Goal: Task Accomplishment & Management: Complete application form

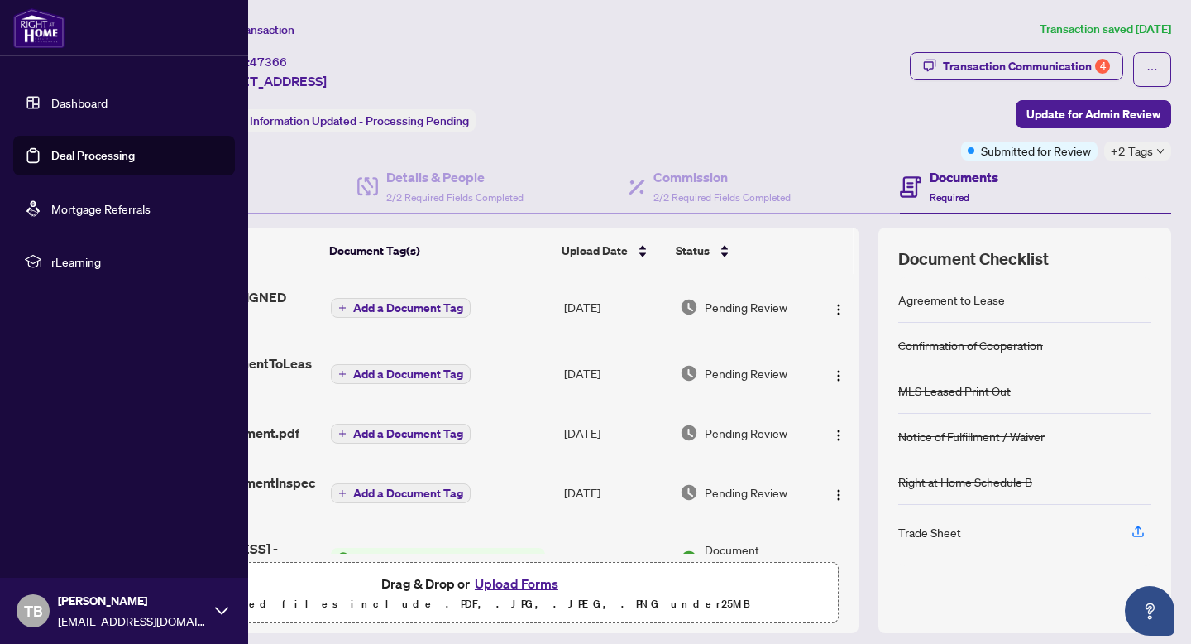
click at [68, 103] on link "Dashboard" at bounding box center [79, 102] width 56 height 15
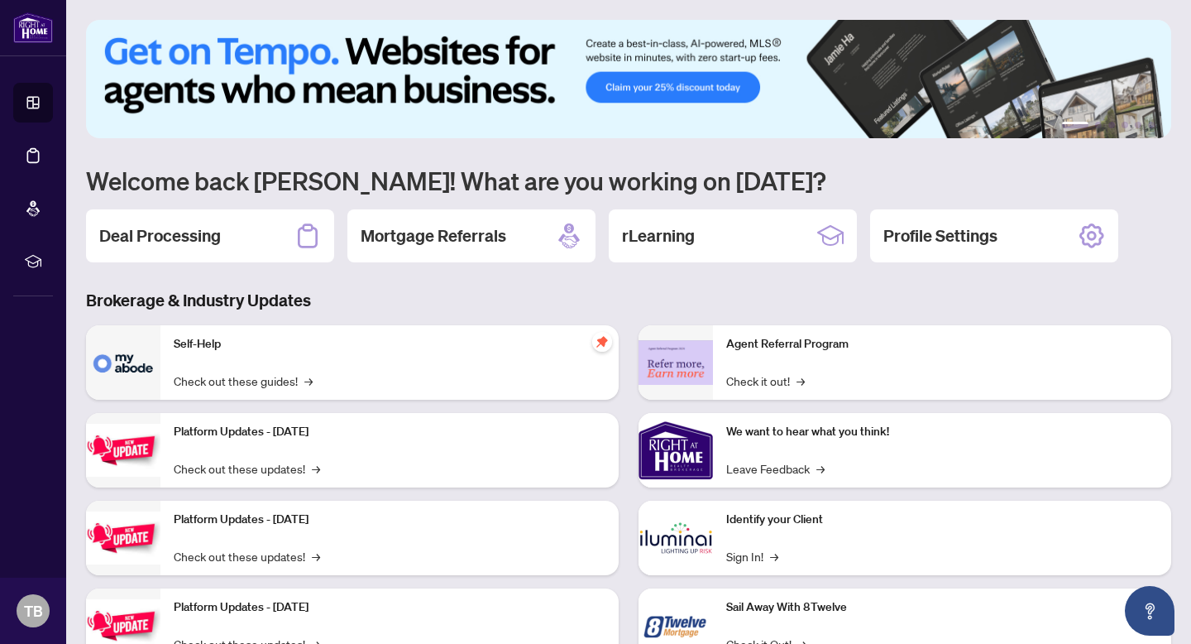
drag, startPoint x: 295, startPoint y: 316, endPoint x: 234, endPoint y: 282, distance: 69.3
click at [292, 314] on div "Brokerage & Industry Updates Self-Help Check out these guides! → Platform Updat…" at bounding box center [628, 488] width 1105 height 399
click at [219, 228] on h2 "Deal Processing" at bounding box center [160, 235] width 122 height 23
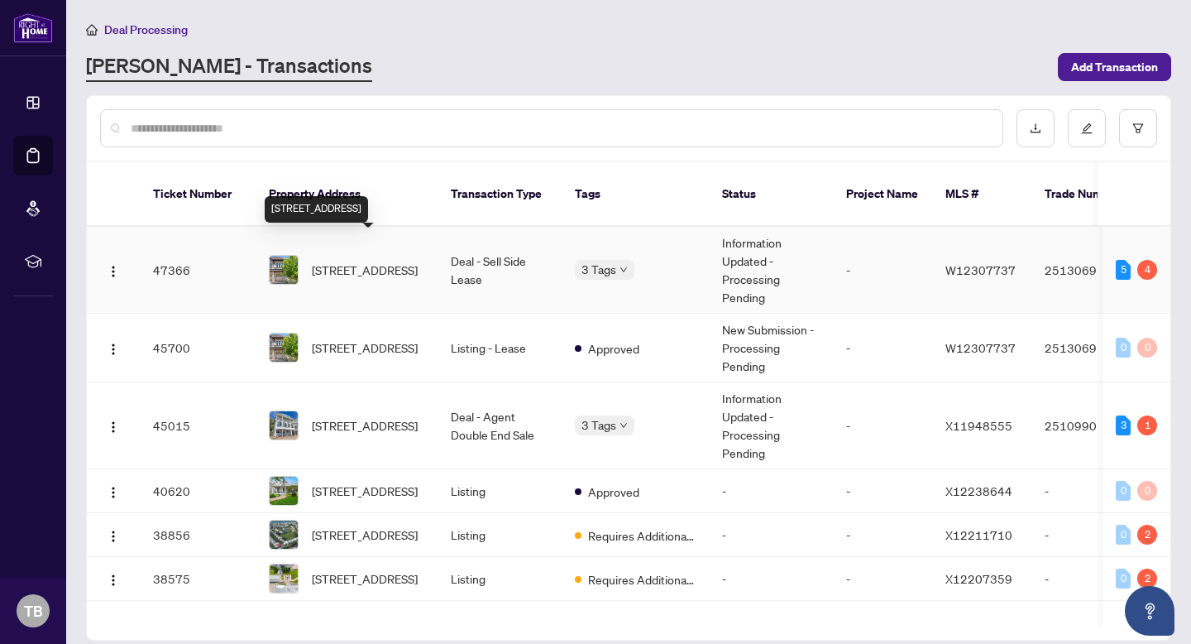
click at [342, 261] on span "[STREET_ADDRESS]" at bounding box center [365, 270] width 106 height 18
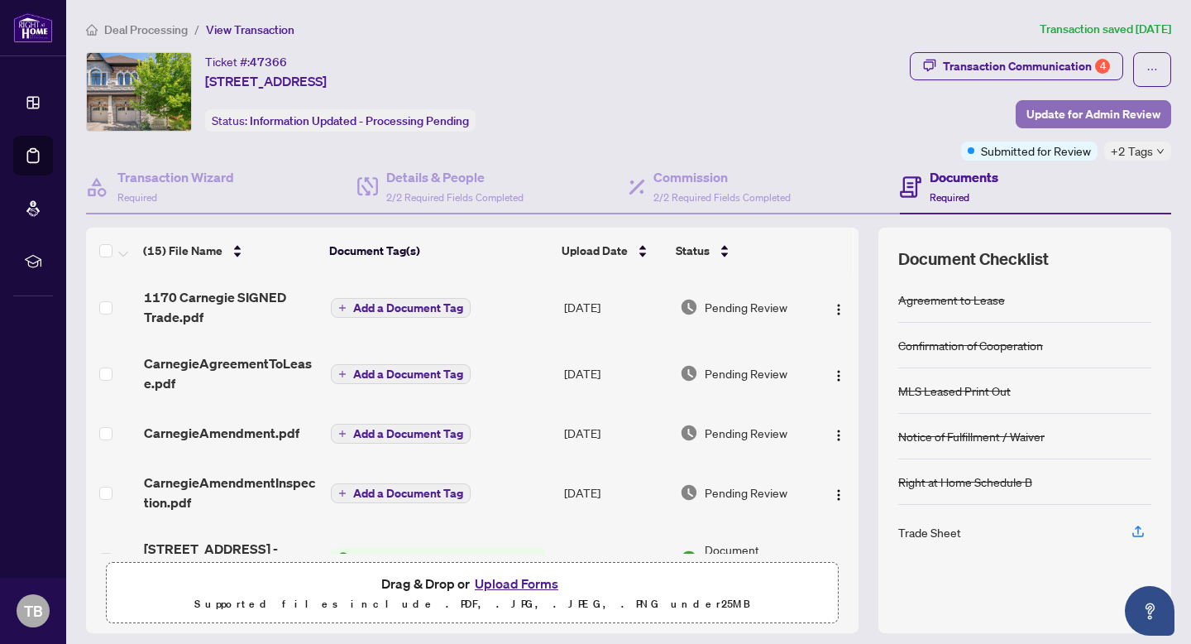
click at [1062, 116] on span "Update for Admin Review" at bounding box center [1094, 114] width 134 height 26
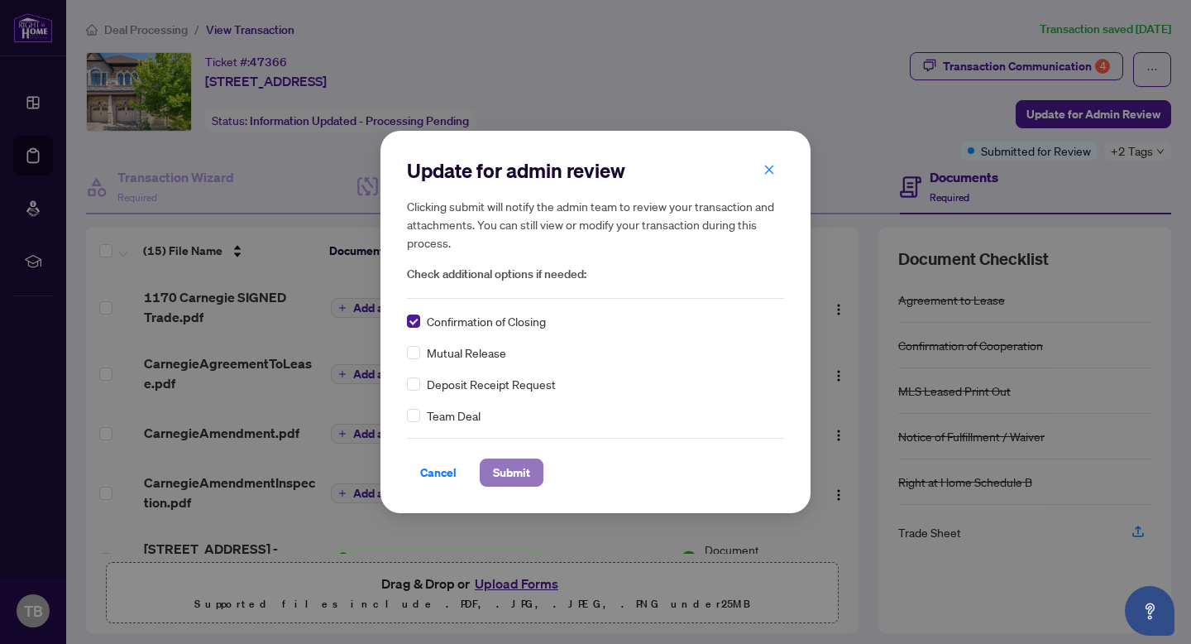
click at [514, 472] on span "Submit" at bounding box center [511, 472] width 37 height 26
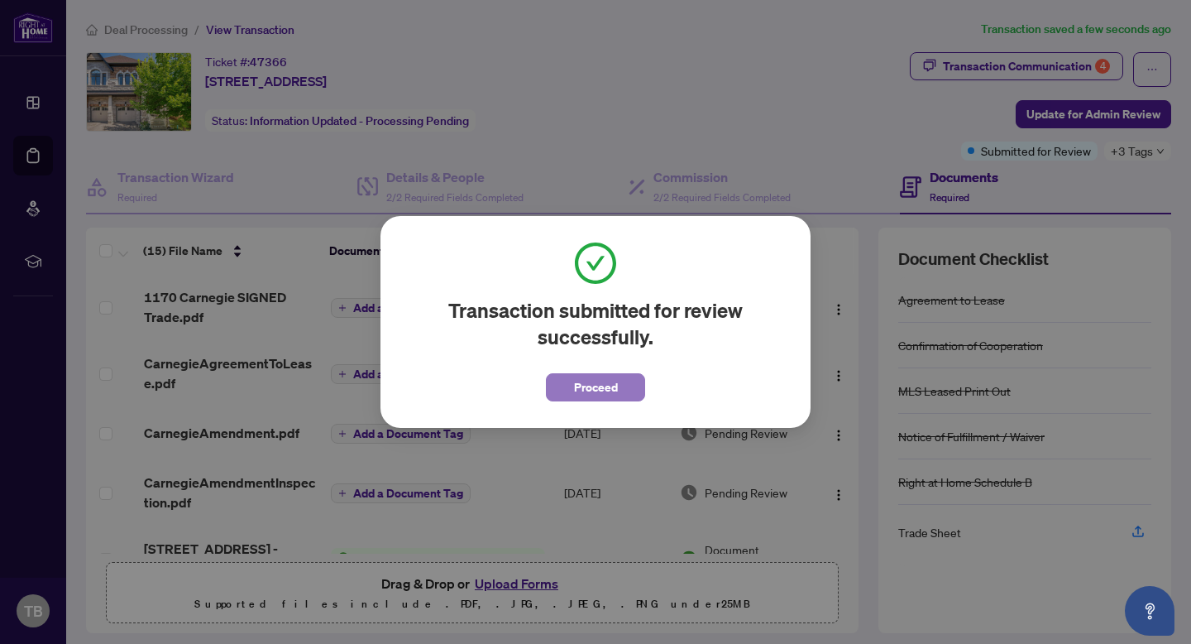
click at [588, 391] on span "Proceed" at bounding box center [596, 387] width 44 height 26
